Goal: Task Accomplishment & Management: Use online tool/utility

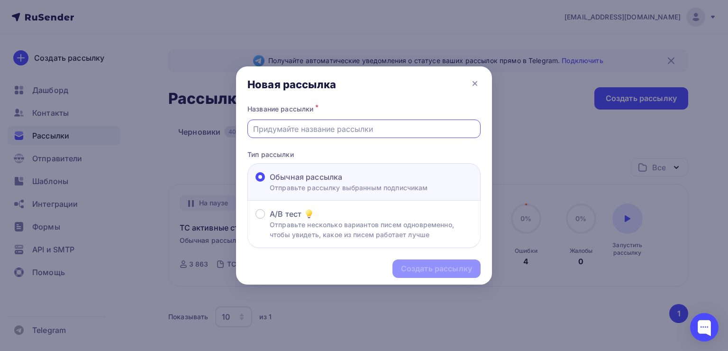
click at [337, 130] on input "text" at bounding box center [364, 128] width 222 height 11
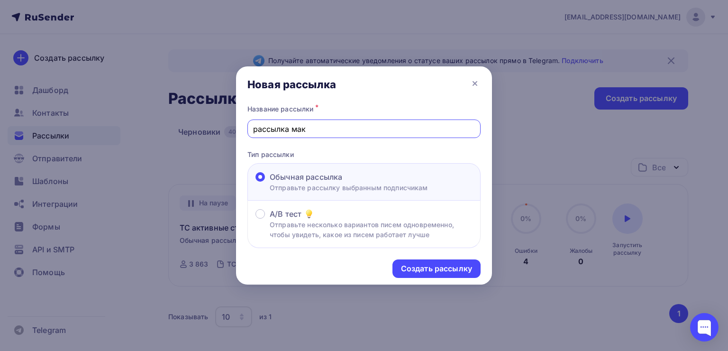
type input "рассылка мак"
click at [422, 260] on div "Создать рассылку" at bounding box center [437, 268] width 88 height 18
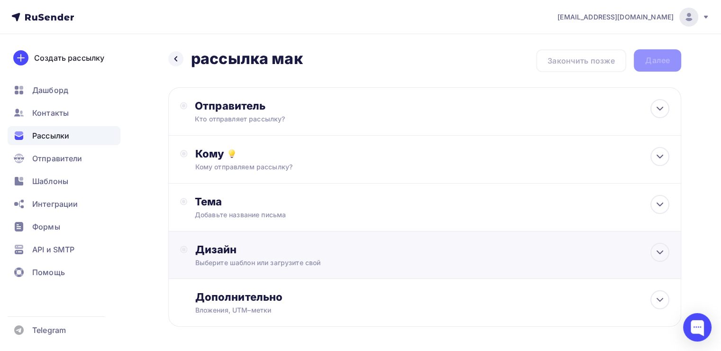
click at [340, 255] on div "Дизайн" at bounding box center [432, 249] width 474 height 13
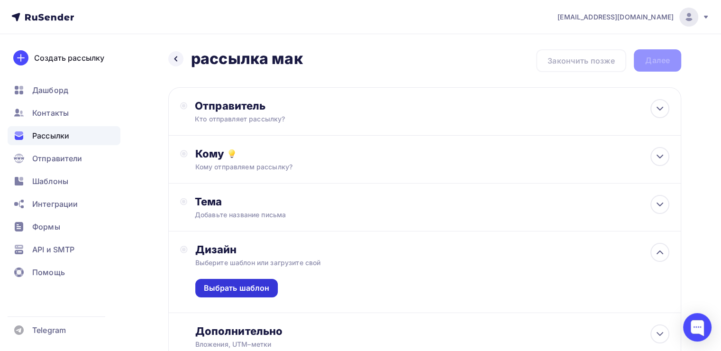
click at [266, 285] on div "Выбрать шаблон" at bounding box center [237, 288] width 66 height 11
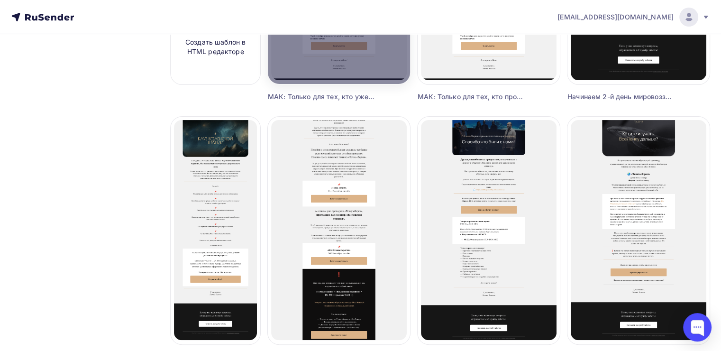
scroll to position [28, 0]
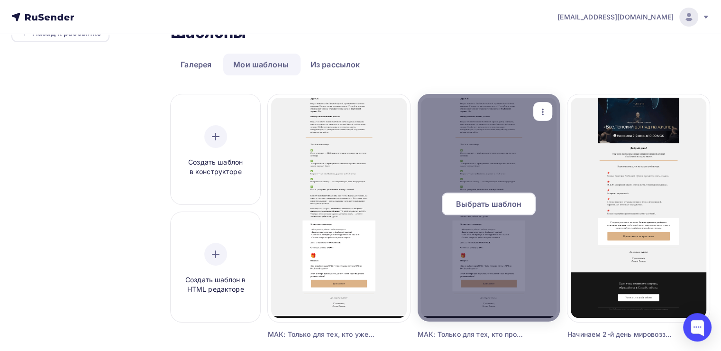
click at [497, 203] on span "Выбрать шаблон" at bounding box center [489, 203] width 66 height 11
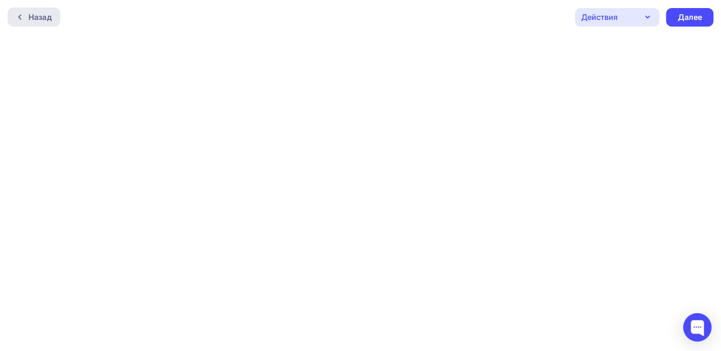
click at [24, 17] on div at bounding box center [22, 17] width 12 height 8
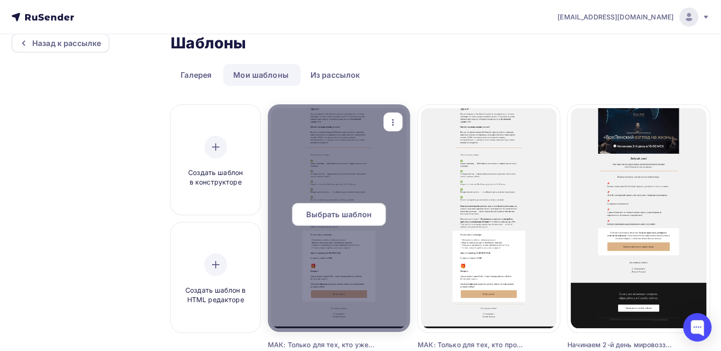
scroll to position [142, 0]
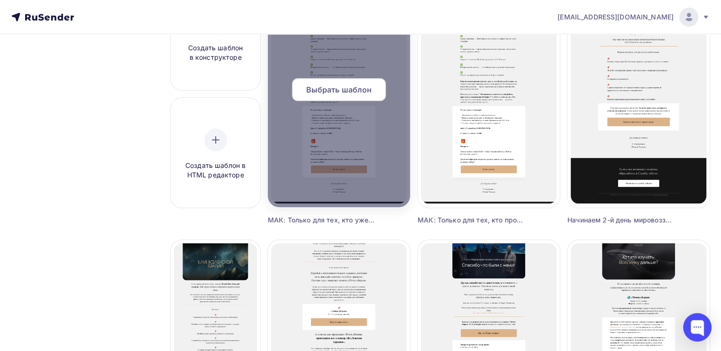
click at [322, 93] on span "Выбрать шаблон" at bounding box center [339, 89] width 66 height 11
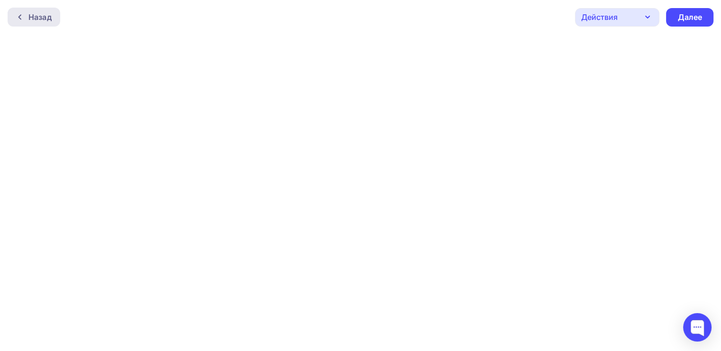
click at [24, 9] on div "Назад" at bounding box center [34, 17] width 53 height 19
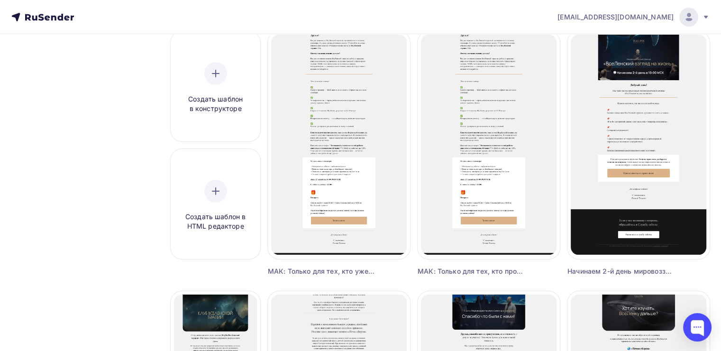
scroll to position [95, 0]
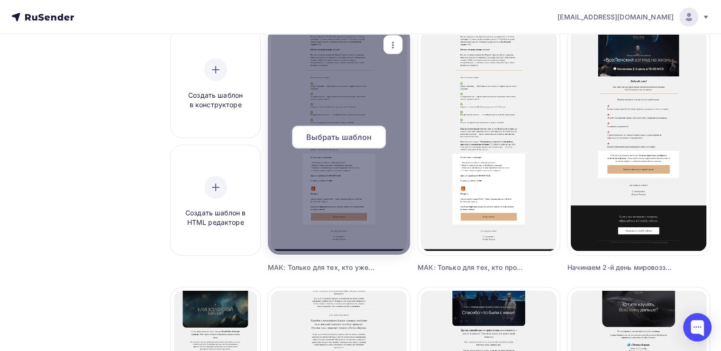
click at [322, 133] on span "Выбрать шаблон" at bounding box center [339, 136] width 66 height 11
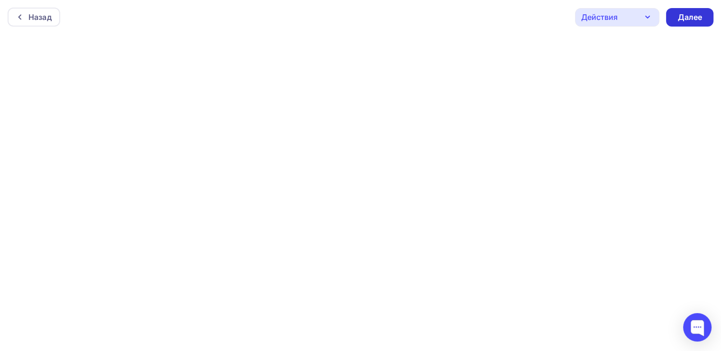
click at [673, 16] on div "Далее" at bounding box center [689, 17] width 47 height 18
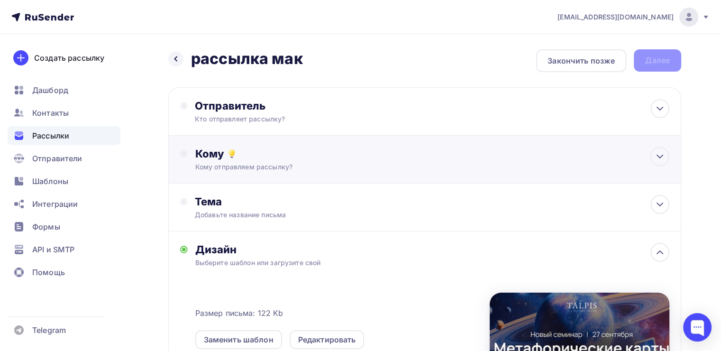
click at [412, 165] on div "Кому отправляем рассылку?" at bounding box center [408, 166] width 427 height 9
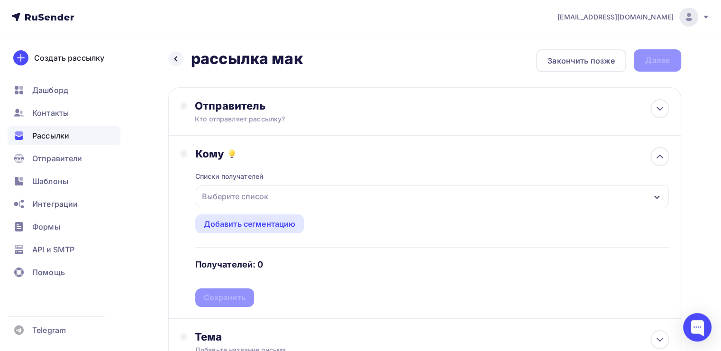
click at [334, 196] on div "Выберите список" at bounding box center [432, 196] width 473 height 22
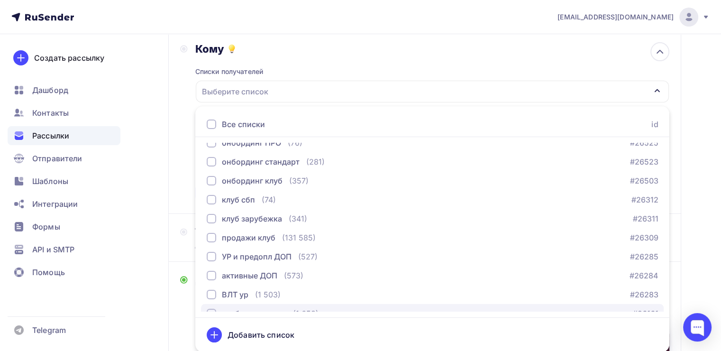
scroll to position [190, 0]
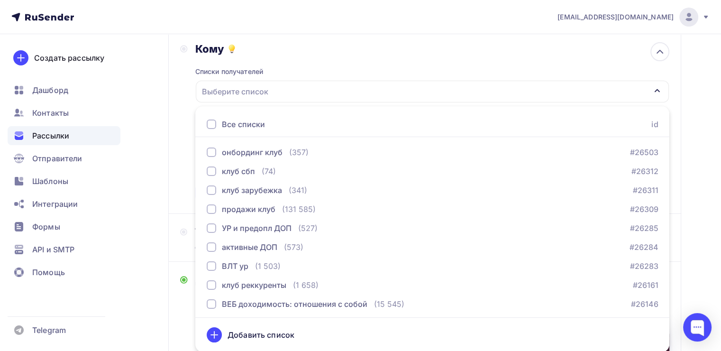
click at [184, 165] on div "Кому Списки получателей Выберите список Все списки id офлайн кз мвс (307) #2673…" at bounding box center [424, 122] width 489 height 160
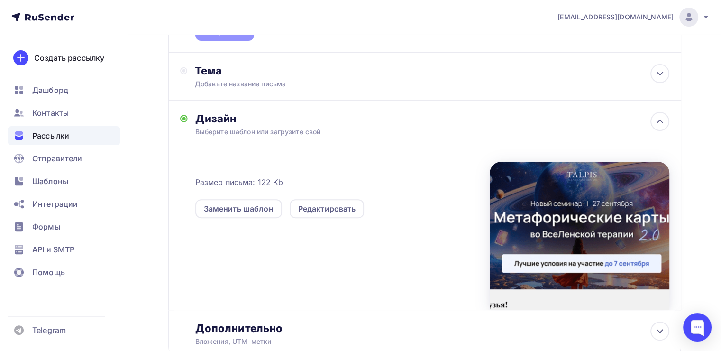
scroll to position [294, 0]
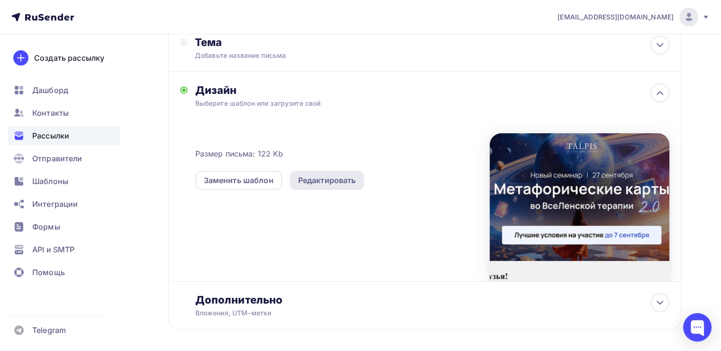
click at [310, 178] on div "Редактировать" at bounding box center [327, 179] width 58 height 11
